Goal: Task Accomplishment & Management: Use online tool/utility

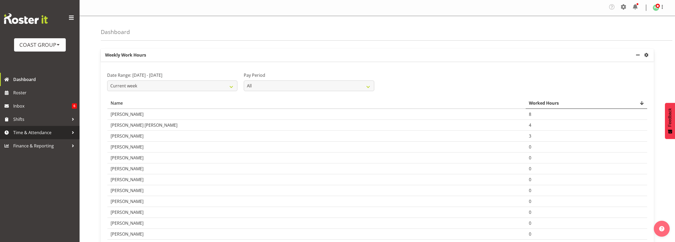
click at [35, 132] on span "Time & Attendance" at bounding box center [41, 132] width 56 height 8
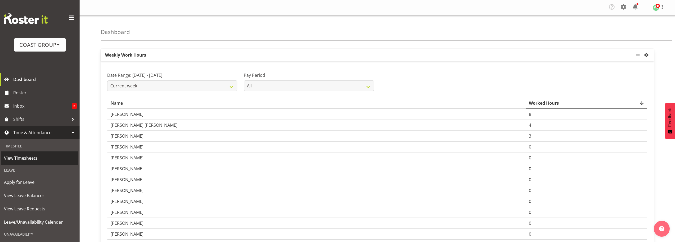
click at [29, 159] on span "View Timesheets" at bounding box center [40, 158] width 72 height 8
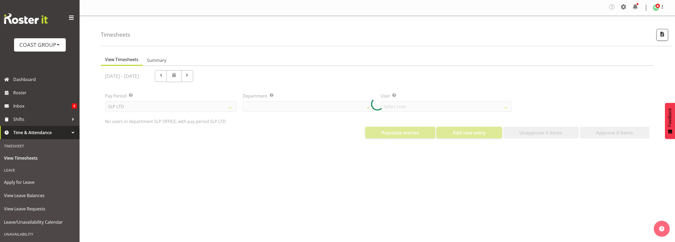
select select "25"
select select "7496"
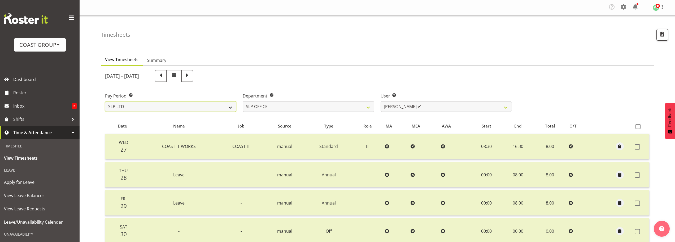
click at [187, 108] on select "SLP LTD EHS LTD DW LTD VEHICLES Carlton Events [PERSON_NAME] 120 Limited Wellin…" at bounding box center [170, 106] width 131 height 11
select select "7"
click at [105, 101] on select "SLP LTD EHS LTD DW LTD VEHICLES Carlton Events [PERSON_NAME] 120 Limited Wellin…" at bounding box center [170, 106] width 131 height 11
select select
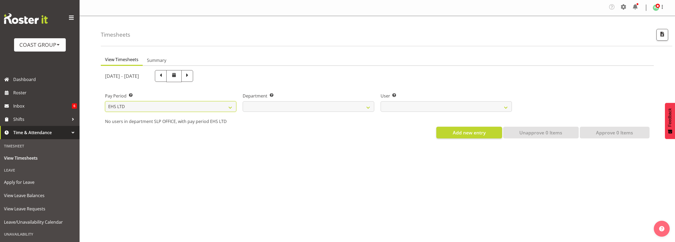
select select
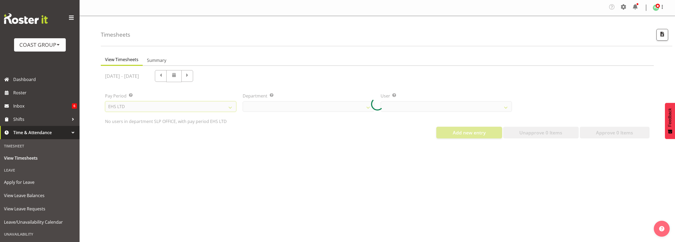
select select
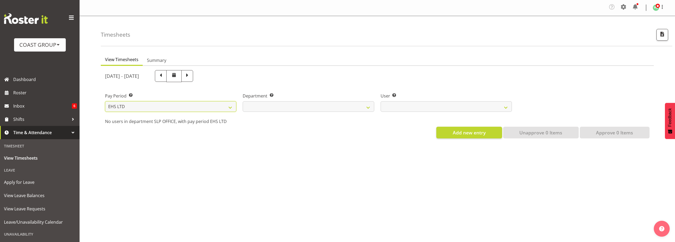
click at [200, 108] on select "SLP LTD EHS LTD DW LTD VEHICLES Carlton Events [PERSON_NAME] 120 Limited Wellin…" at bounding box center [170, 106] width 131 height 11
select select "115"
click at [105, 101] on select "SLP LTD EHS LTD DW LTD VEHICLES Carlton Events [PERSON_NAME] 120 Limited Wellin…" at bounding box center [170, 106] width 131 height 11
select select
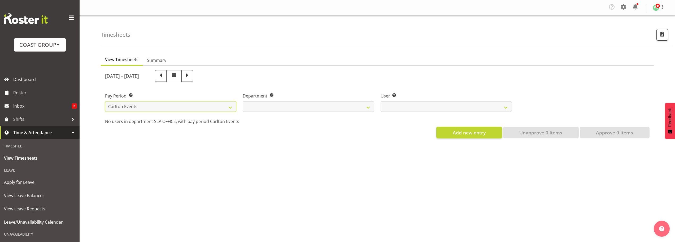
select select
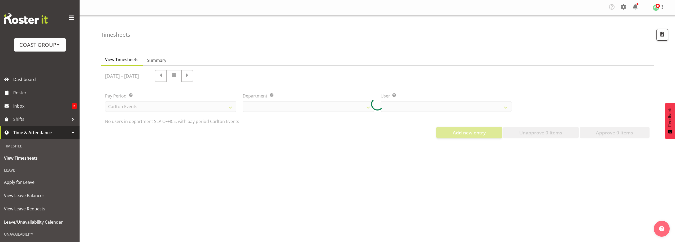
select select
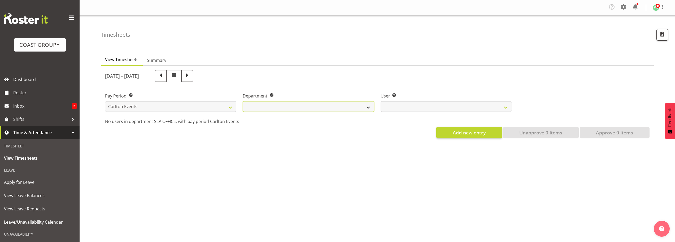
click at [335, 104] on select "CARLTON EVENTS" at bounding box center [308, 106] width 131 height 11
select select "477"
click at [243, 101] on select "CARLTON EVENTS" at bounding box center [308, 106] width 131 height 11
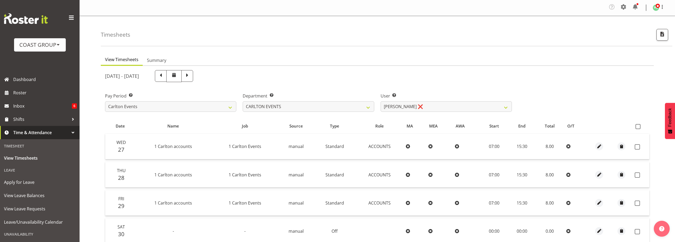
click at [560, 103] on div "Pay Period Select which pay period you would like to view. SLP LTD EHS LTD DW L…" at bounding box center [377, 100] width 551 height 30
click at [476, 108] on select "[PERSON_NAME] ❌ [PERSON_NAME] ✔ [PERSON_NAME] ✔ Dayton Iobu ✔ Eteuati [PERSON_N…" at bounding box center [445, 106] width 131 height 11
click at [380, 101] on select "[PERSON_NAME] ❌ [PERSON_NAME] ✔ [PERSON_NAME] ✔ Dayton Iobu ✔ Eteuati [PERSON_N…" at bounding box center [445, 106] width 131 height 11
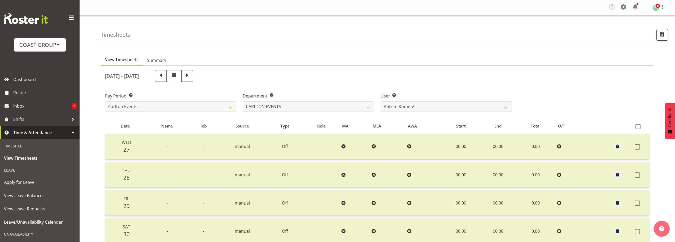
click at [573, 100] on div "Pay Period Select which pay period you would like to view. SLP LTD EHS LTD DW L…" at bounding box center [377, 100] width 551 height 30
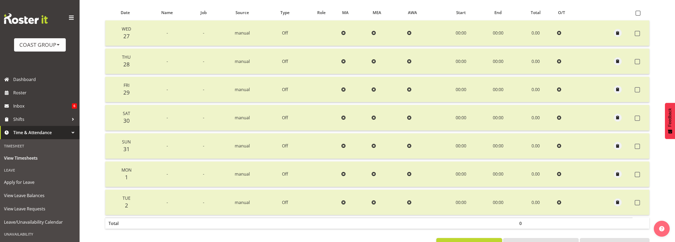
scroll to position [80, 0]
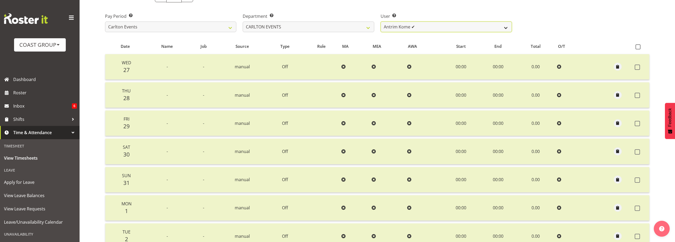
click at [430, 29] on select "[PERSON_NAME] ❌ [PERSON_NAME] ✔ [PERSON_NAME] ✔ Dayton Iobu ✔ Eteuati [PERSON_N…" at bounding box center [445, 26] width 131 height 11
click at [380, 21] on select "[PERSON_NAME] ❌ [PERSON_NAME] ✔ [PERSON_NAME] ✔ Dayton Iobu ✔ Eteuati [PERSON_N…" at bounding box center [445, 26] width 131 height 11
click at [458, 28] on select "[PERSON_NAME] ❌ [PERSON_NAME] ✔ [PERSON_NAME] ✔ Dayton Iobu ✔ Eteuati [PERSON_N…" at bounding box center [445, 26] width 131 height 11
click at [380, 21] on select "[PERSON_NAME] ❌ [PERSON_NAME] ✔ [PERSON_NAME] ✔ Dayton Iobu ✔ Eteuati [PERSON_N…" at bounding box center [445, 26] width 131 height 11
click at [452, 24] on select "[PERSON_NAME] ❌ [PERSON_NAME] ✔ [PERSON_NAME] ✔ Dayton Iobu ✔ Eteuati [PERSON_N…" at bounding box center [445, 26] width 131 height 11
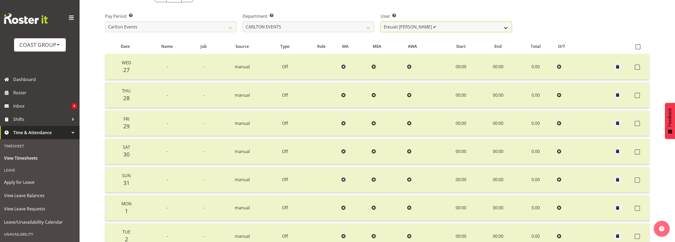
click at [380, 21] on select "[PERSON_NAME] ❌ [PERSON_NAME] ✔ [PERSON_NAME] ✔ Dayton Iobu ✔ Eteuati [PERSON_N…" at bounding box center [445, 26] width 131 height 11
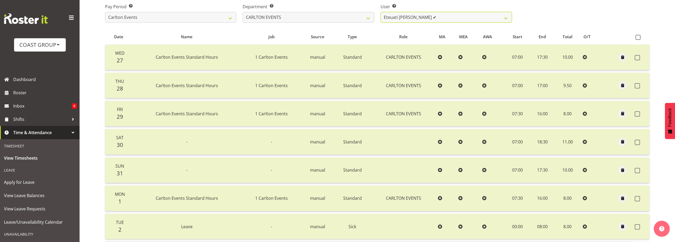
scroll to position [80, 0]
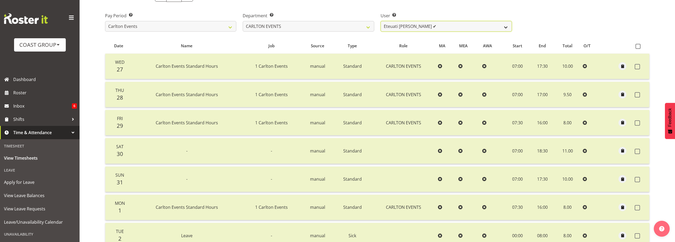
click at [426, 27] on select "[PERSON_NAME] ❌ [PERSON_NAME] ✔ [PERSON_NAME] ✔ Dayton Iobu ✔ Eteuati [PERSON_N…" at bounding box center [445, 26] width 131 height 11
click at [380, 21] on select "[PERSON_NAME] ❌ [PERSON_NAME] ✔ [PERSON_NAME] ✔ Dayton Iobu ✔ Eteuati [PERSON_N…" at bounding box center [445, 26] width 131 height 11
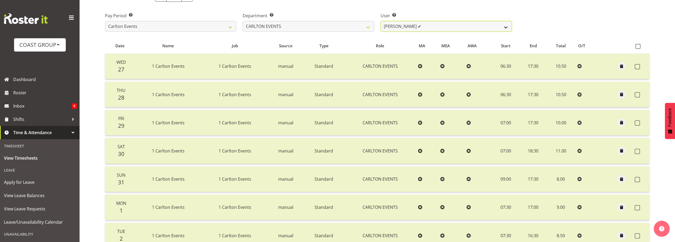
click at [458, 28] on select "[PERSON_NAME] ❌ [PERSON_NAME] ✔ [PERSON_NAME] ✔ Dayton Iobu ✔ Eteuati [PERSON_N…" at bounding box center [445, 26] width 131 height 11
click at [380, 21] on select "[PERSON_NAME] ❌ [PERSON_NAME] ✔ [PERSON_NAME] ✔ Dayton Iobu ✔ Eteuati [PERSON_N…" at bounding box center [445, 26] width 131 height 11
click at [445, 25] on select "[PERSON_NAME] ❌ [PERSON_NAME] ✔ [PERSON_NAME] ✔ Dayton Iobu ✔ Eteuati [PERSON_N…" at bounding box center [445, 26] width 131 height 11
click at [380, 21] on select "[PERSON_NAME] ❌ [PERSON_NAME] ✔ [PERSON_NAME] ✔ Dayton Iobu ✔ Eteuati [PERSON_N…" at bounding box center [445, 26] width 131 height 11
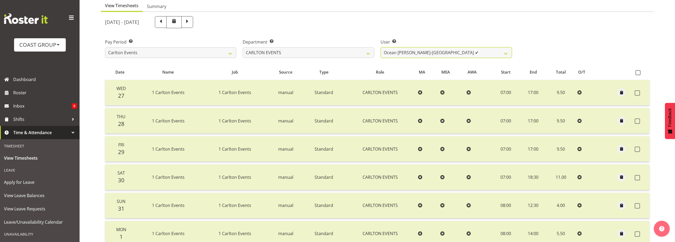
scroll to position [54, 0]
click at [436, 54] on select "[PERSON_NAME] ❌ [PERSON_NAME] ✔ [PERSON_NAME] ✔ Dayton Iobu ✔ Eteuati [PERSON_N…" at bounding box center [445, 52] width 131 height 11
select select "11289"
click at [380, 47] on select "[PERSON_NAME] ❌ [PERSON_NAME] ✔ [PERSON_NAME] ✔ Dayton Iobu ✔ Eteuati [PERSON_N…" at bounding box center [445, 52] width 131 height 11
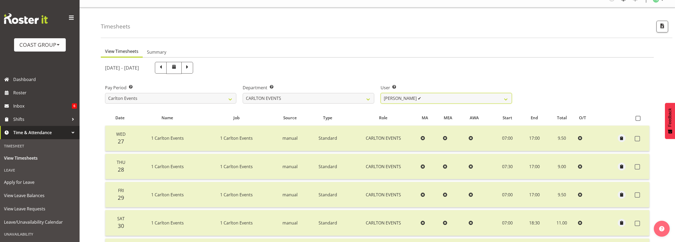
scroll to position [1, 0]
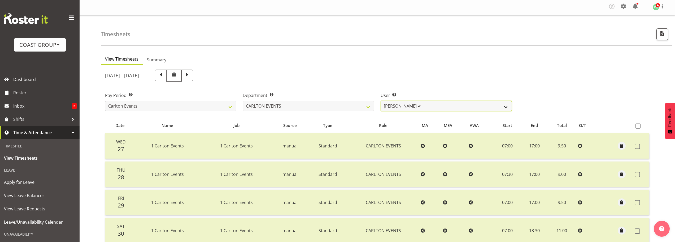
click at [418, 105] on select "[PERSON_NAME] ❌ [PERSON_NAME] ✔ [PERSON_NAME] ✔ Dayton Iobu ✔ Eteuati [PERSON_N…" at bounding box center [445, 105] width 131 height 11
click at [336, 106] on select "CARLTON EVENTS" at bounding box center [308, 105] width 131 height 11
click at [300, 81] on div "[DATE] - [DATE]" at bounding box center [308, 75] width 407 height 12
click at [164, 75] on span at bounding box center [160, 74] width 7 height 7
select select
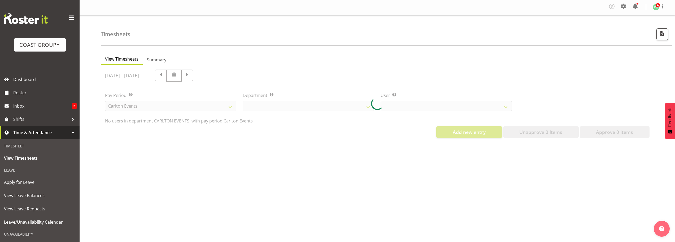
select select "11289"
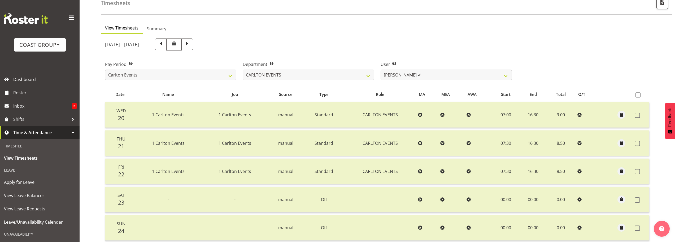
scroll to position [27, 0]
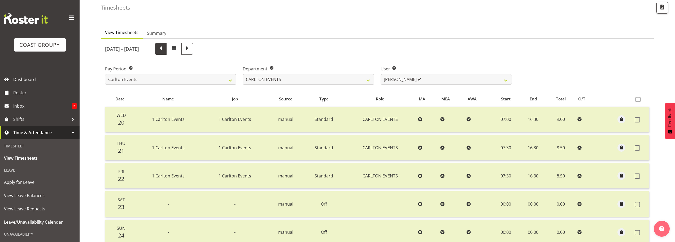
click at [164, 49] on span at bounding box center [160, 48] width 7 height 7
select select
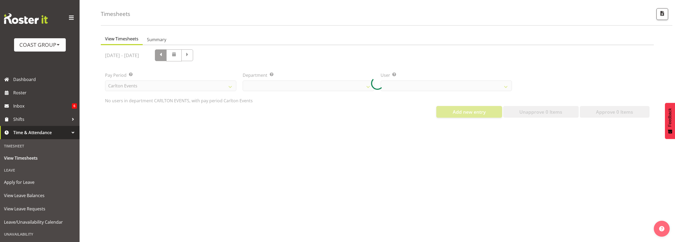
scroll to position [25, 0]
select select "11289"
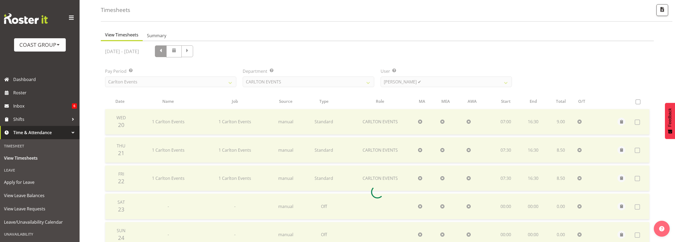
scroll to position [27, 0]
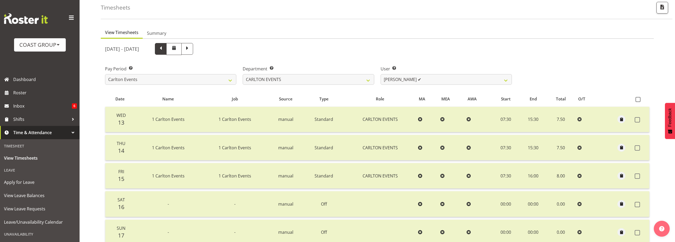
click at [164, 48] on span at bounding box center [160, 48] width 7 height 7
select select
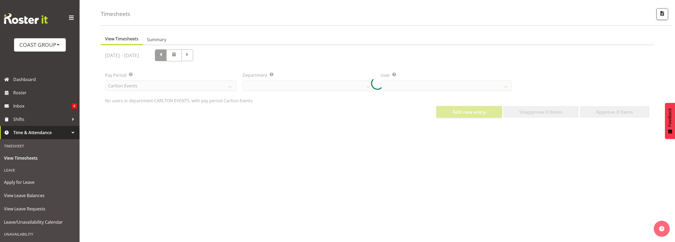
scroll to position [25, 0]
select select "11289"
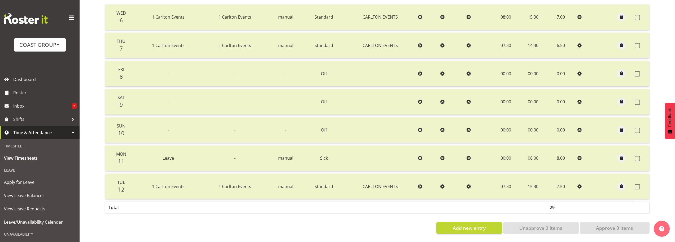
scroll to position [27, 0]
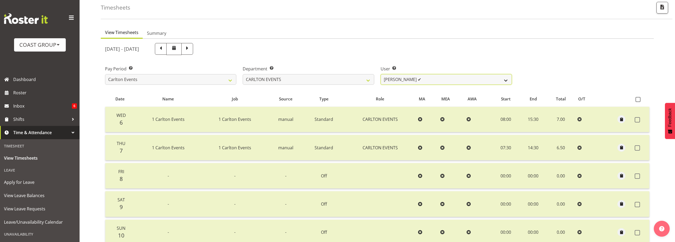
click at [410, 80] on select "[PERSON_NAME] ❌ [PERSON_NAME] ✔ [PERSON_NAME] ✔ Dayton Iobu ✔ Eteuati [PERSON_N…" at bounding box center [445, 79] width 131 height 11
click at [422, 49] on div "[DATE] - [DATE]" at bounding box center [308, 49] width 407 height 12
click at [164, 46] on span at bounding box center [160, 48] width 7 height 7
select select
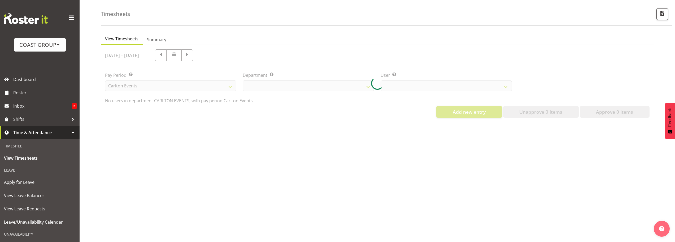
select select "11289"
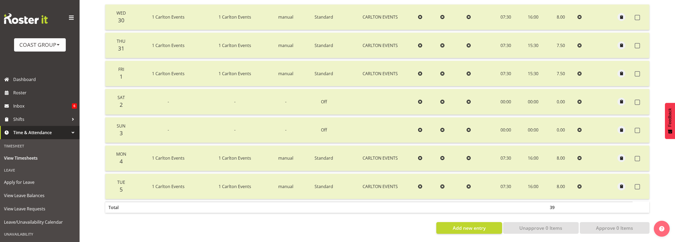
scroll to position [1, 0]
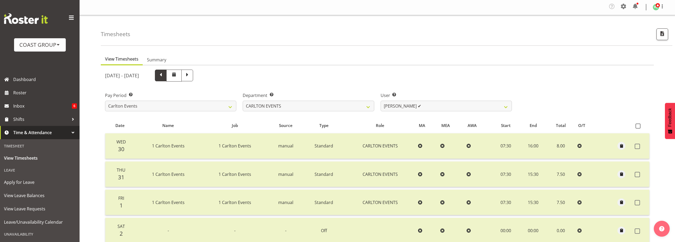
click at [164, 75] on span at bounding box center [160, 74] width 7 height 7
select select
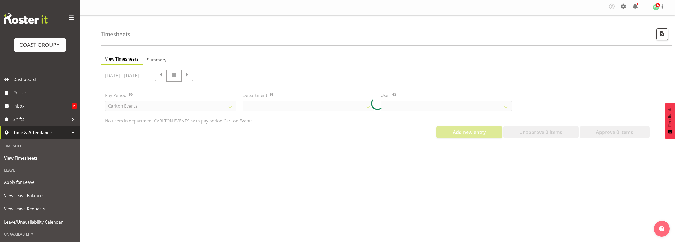
select select "11289"
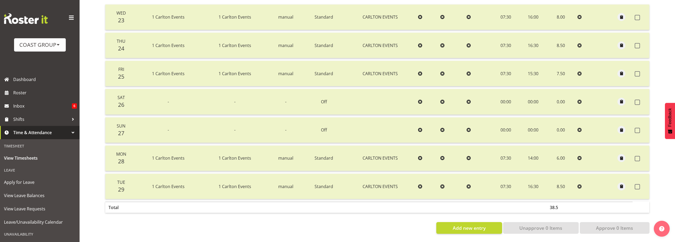
scroll to position [0, 0]
